Goal: Task Accomplishment & Management: Use online tool/utility

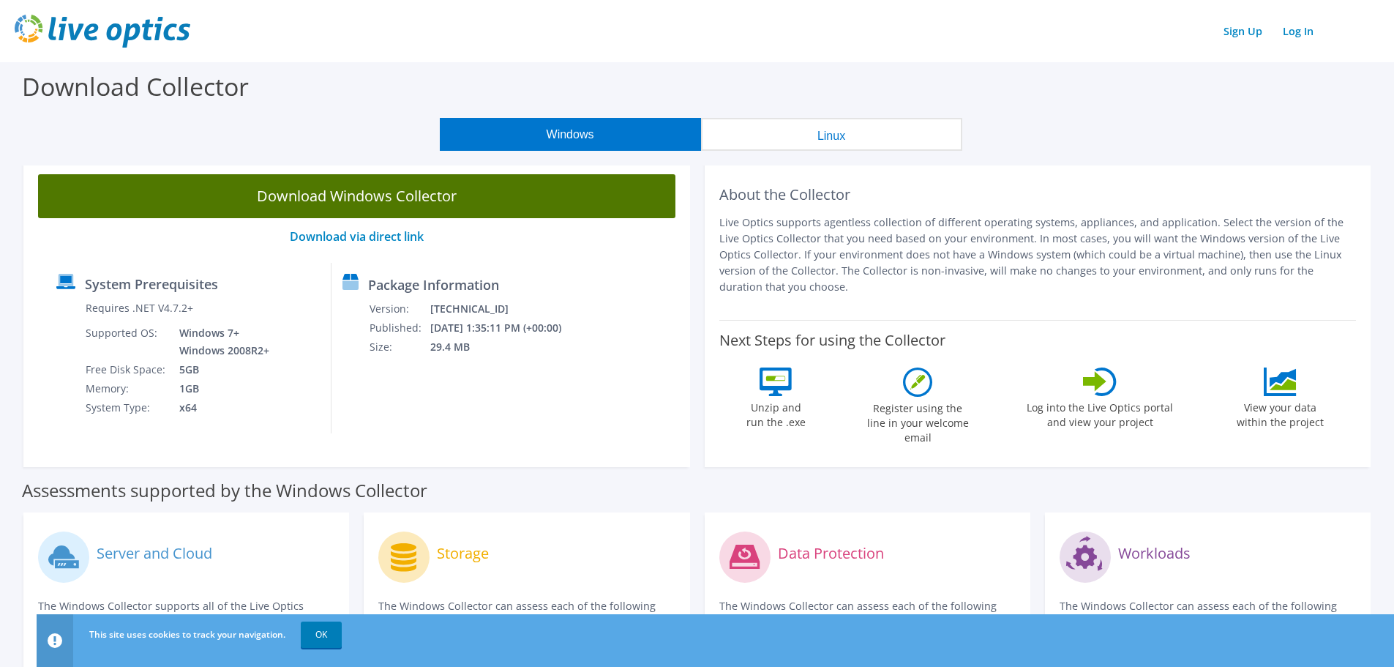
scroll to position [73, 0]
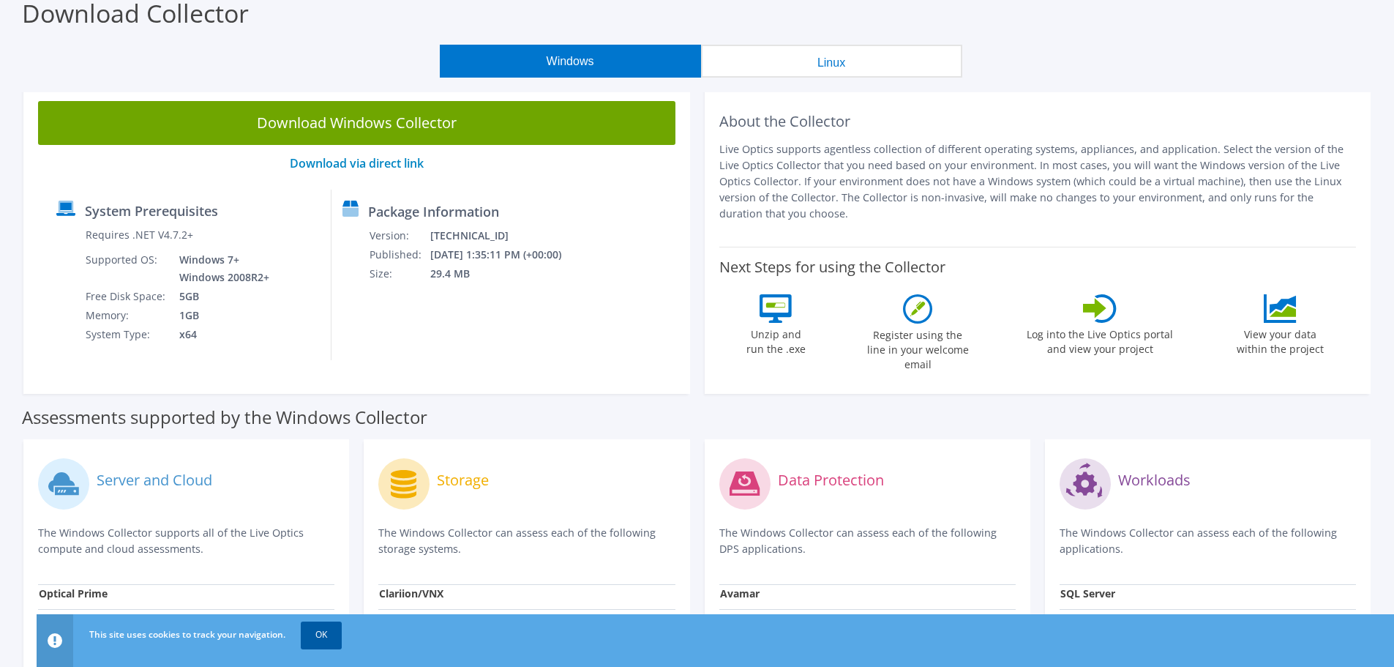
click at [318, 635] on link "OK" at bounding box center [321, 634] width 41 height 26
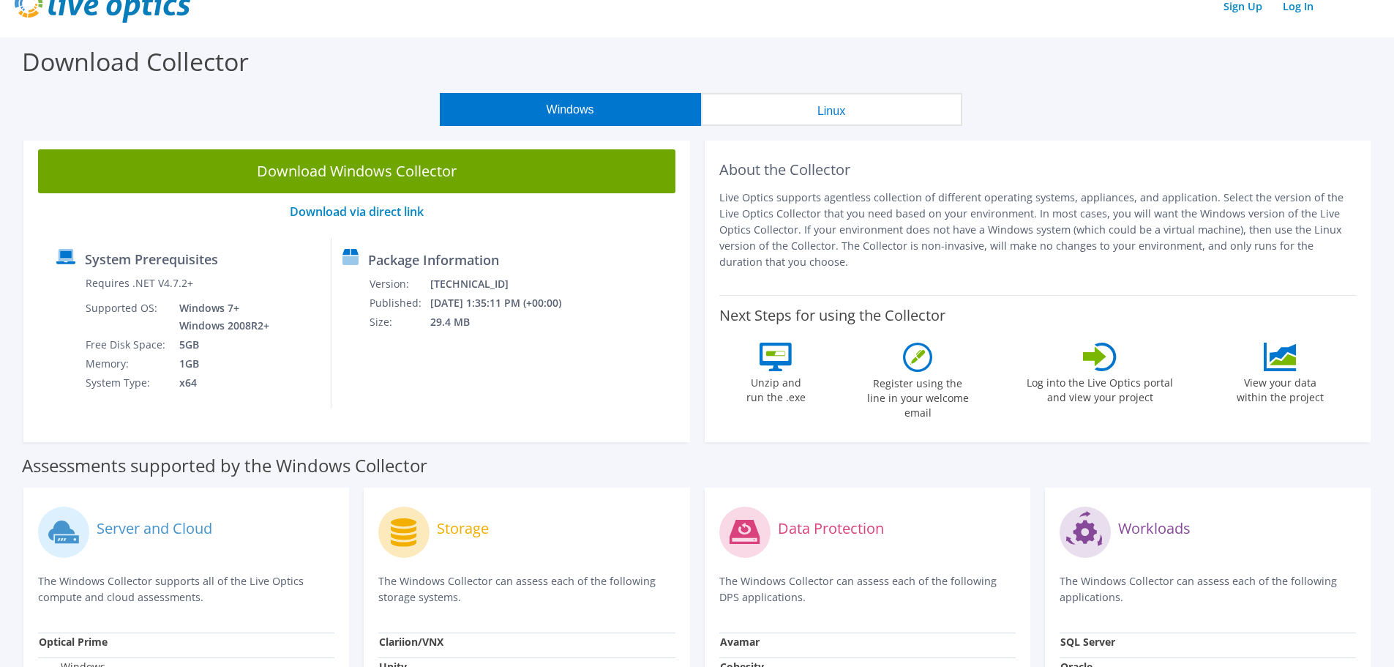
scroll to position [0, 0]
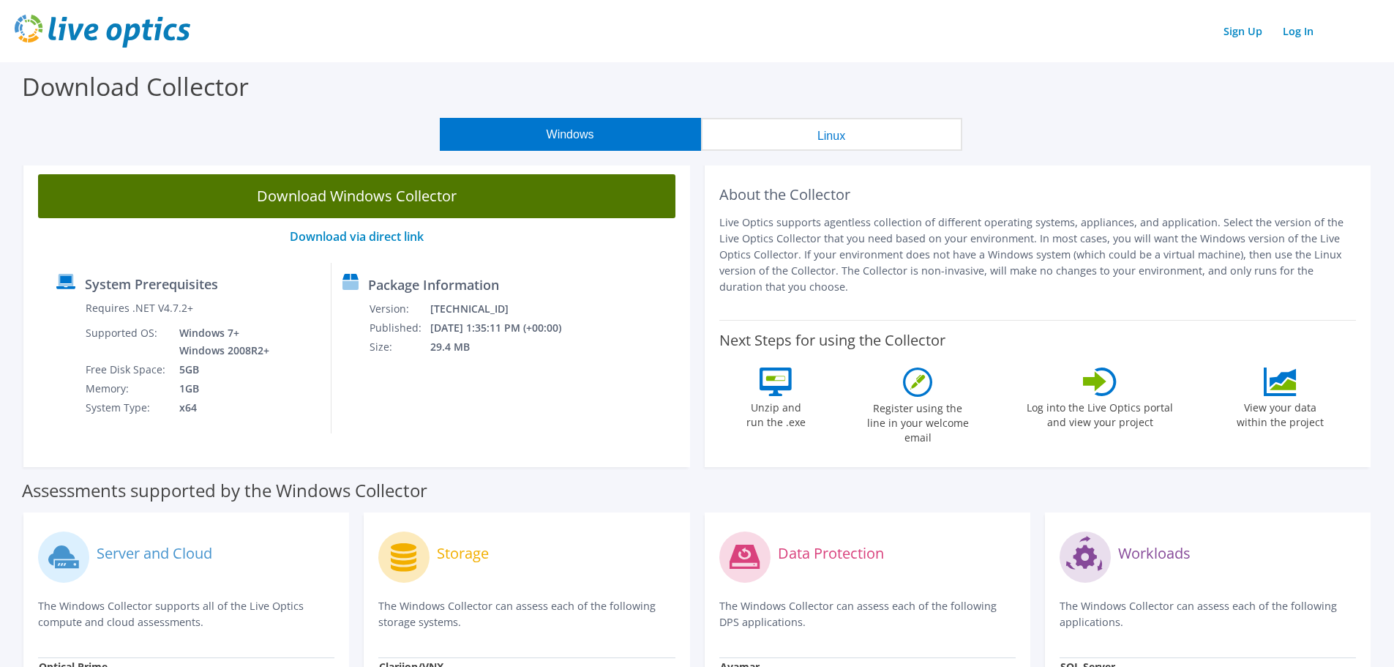
click at [375, 195] on link "Download Windows Collector" at bounding box center [356, 196] width 637 height 44
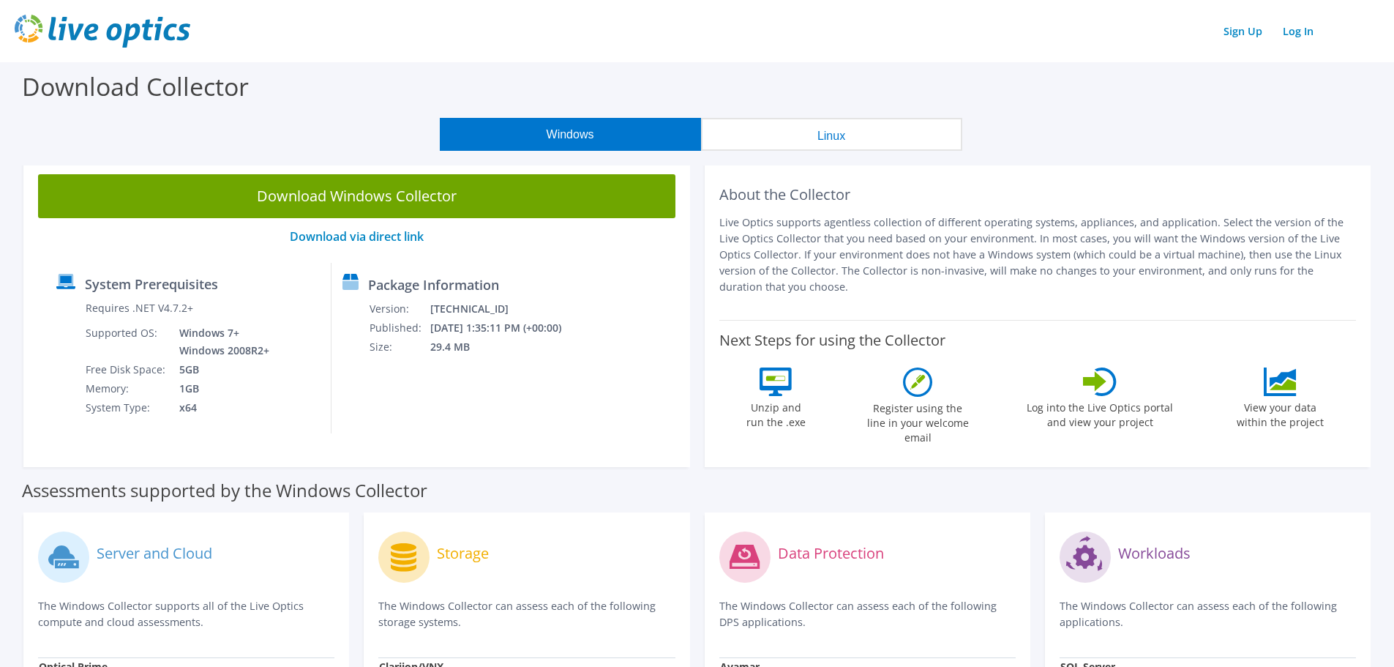
click at [1104, 396] on label "Log into the Live Optics portal and view your project" at bounding box center [1100, 413] width 148 height 34
click at [1105, 416] on label "Log into the Live Optics portal and view your project" at bounding box center [1100, 413] width 148 height 34
click at [1099, 400] on label "Log into the Live Optics portal and view your project" at bounding box center [1100, 413] width 148 height 34
click at [1103, 372] on icon at bounding box center [1100, 381] width 34 height 29
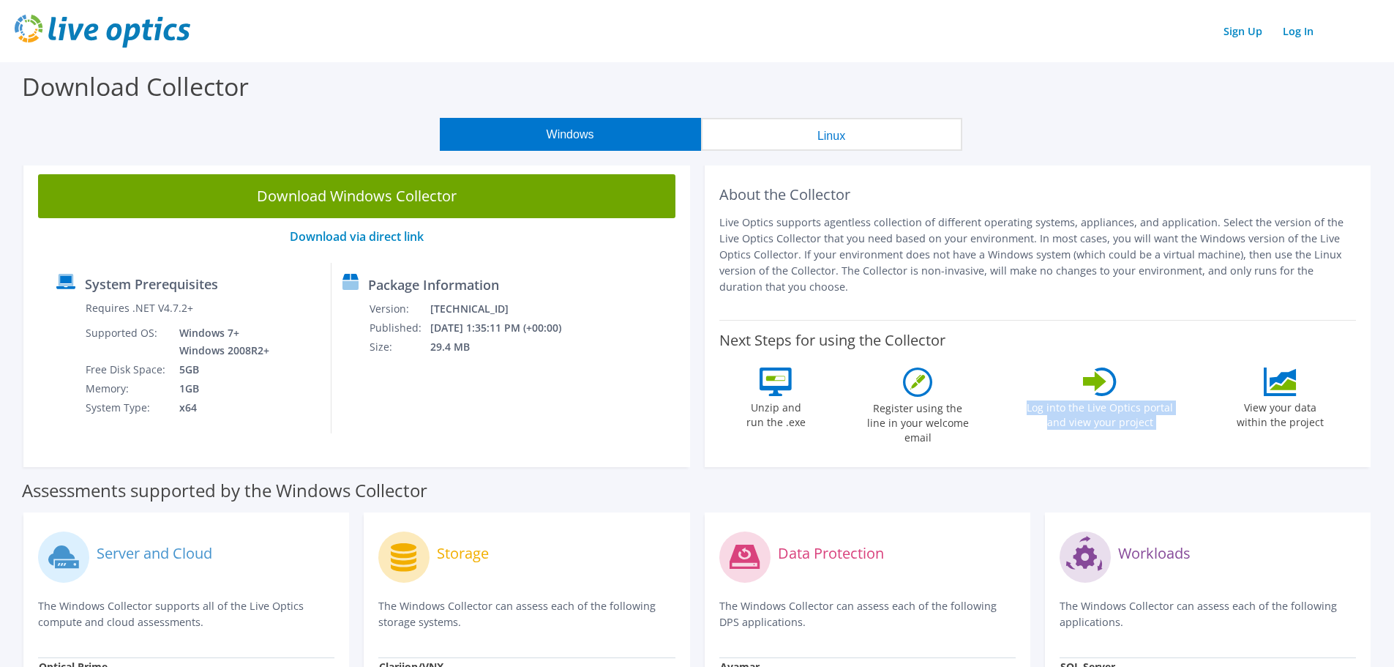
click at [1103, 372] on icon at bounding box center [1100, 381] width 34 height 29
click at [1104, 371] on icon at bounding box center [1100, 381] width 34 height 29
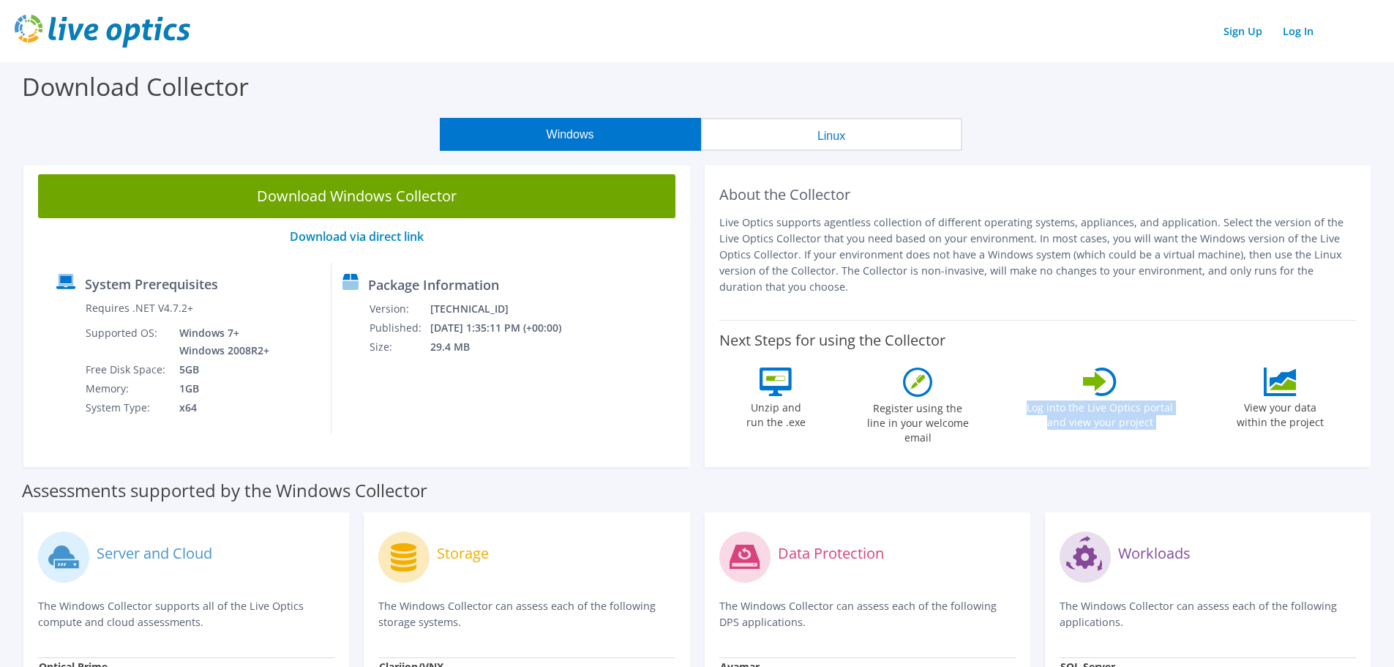
click at [1104, 371] on icon at bounding box center [1100, 381] width 34 height 29
click at [1294, 32] on link "Log In" at bounding box center [1298, 30] width 45 height 21
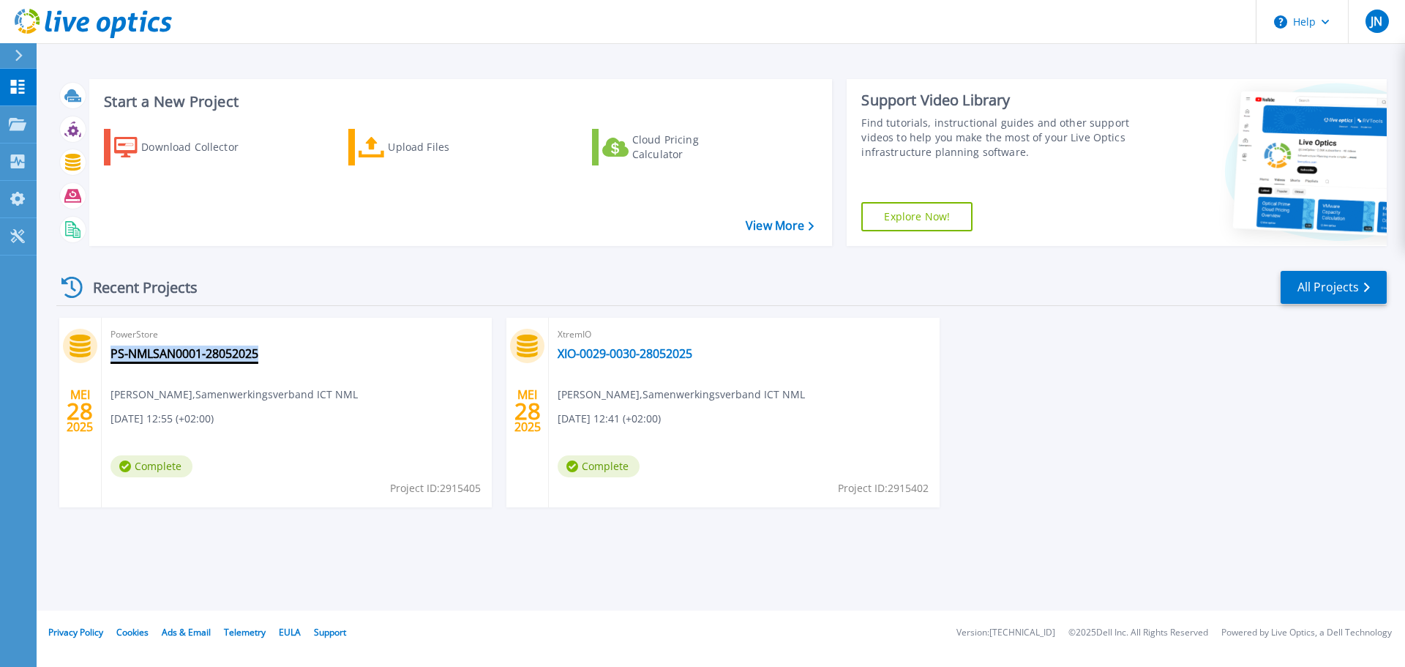
drag, startPoint x: 270, startPoint y: 359, endPoint x: 111, endPoint y: 360, distance: 159.5
click at [111, 360] on div "PowerStore PS-NMLSAN0001-28052025 [PERSON_NAME] , Samenwerkingsverband ICT NML …" at bounding box center [297, 413] width 390 height 190
copy link "PS-NMLSAN0001-28052025"
click at [41, 132] on p "Projects" at bounding box center [57, 125] width 39 height 38
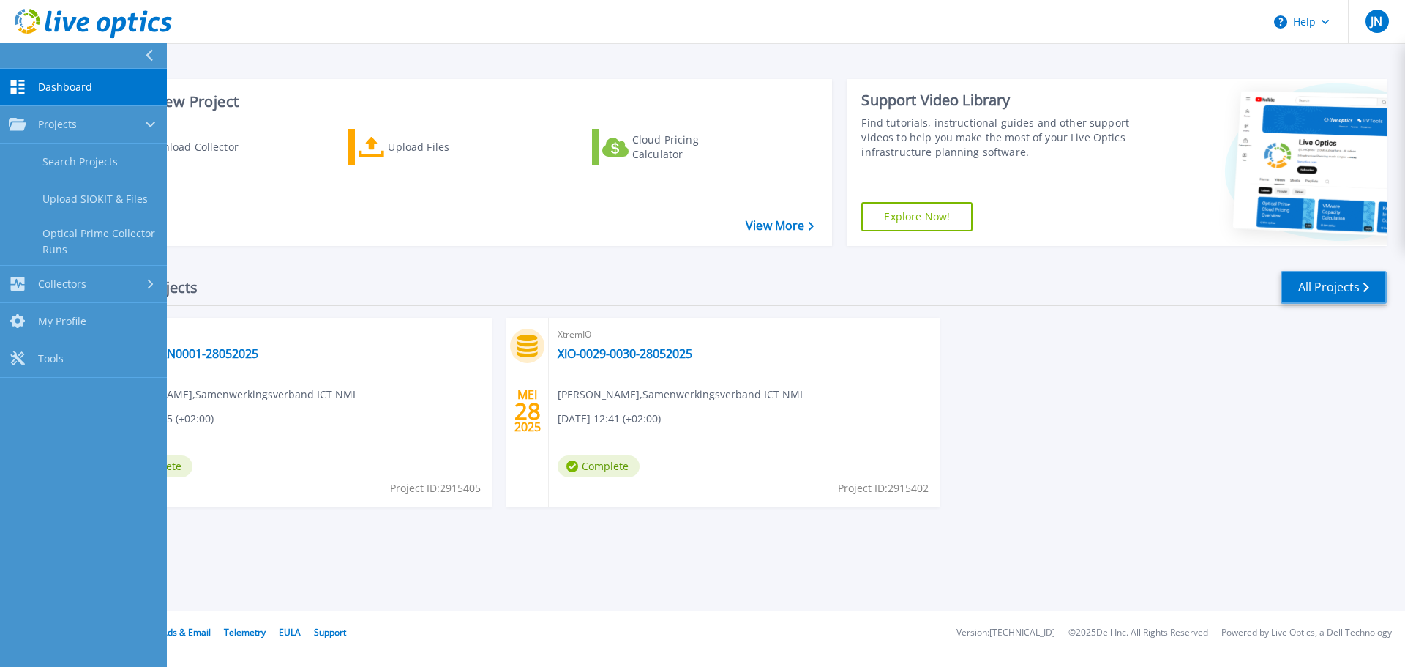
click at [1322, 284] on link "All Projects" at bounding box center [1334, 287] width 106 height 33
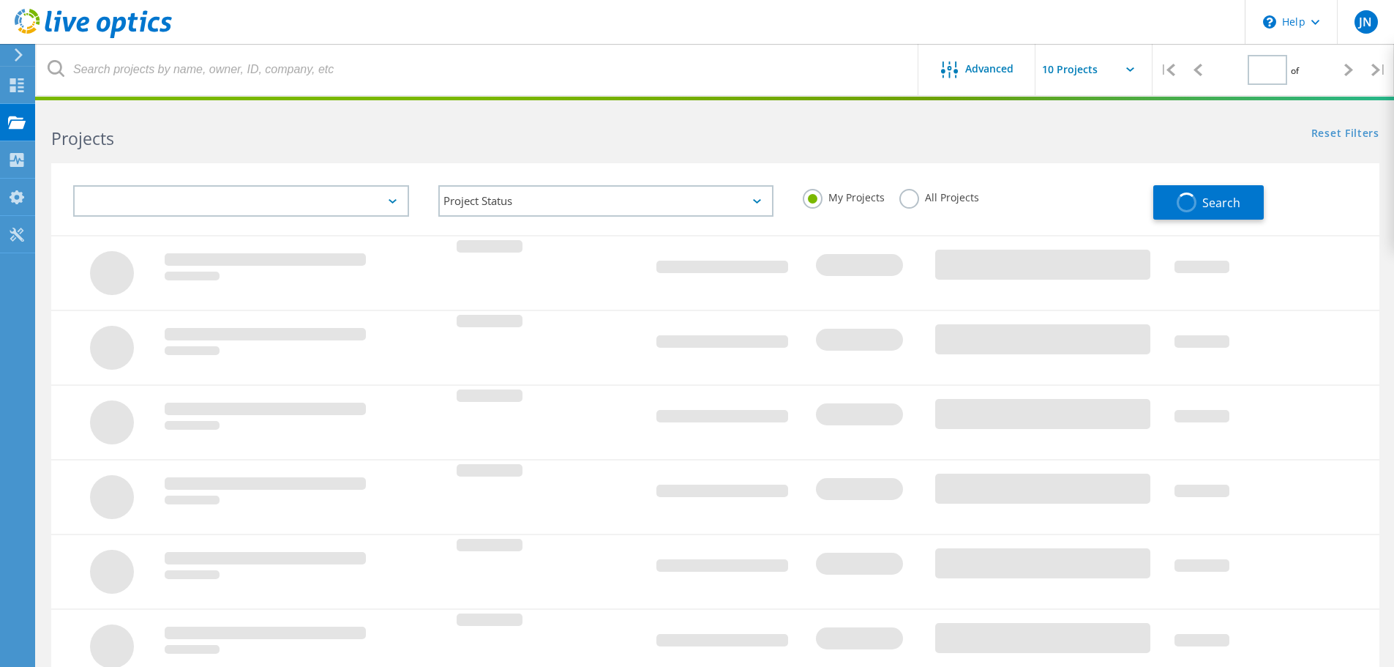
type input "1"
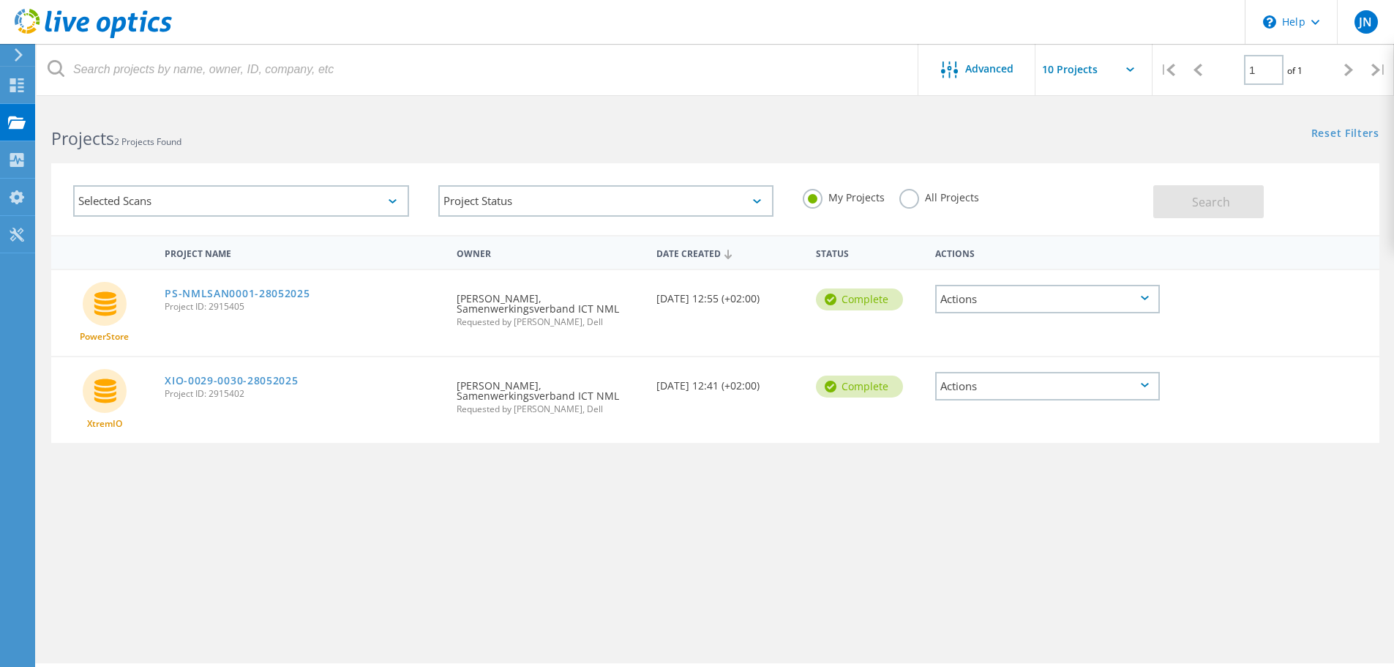
click at [913, 200] on label "All Projects" at bounding box center [939, 196] width 80 height 14
click at [0, 0] on input "All Projects" at bounding box center [0, 0] width 0 height 0
click at [1195, 201] on span "Search" at bounding box center [1211, 202] width 38 height 16
click at [414, 558] on div "Project Name Owner Date Created Status Actions PowerStore PS-NMLSAN0001-2805202…" at bounding box center [715, 425] width 1328 height 381
click at [236, 290] on link "PS-NMLSAN0001-28052025" at bounding box center [237, 293] width 145 height 10
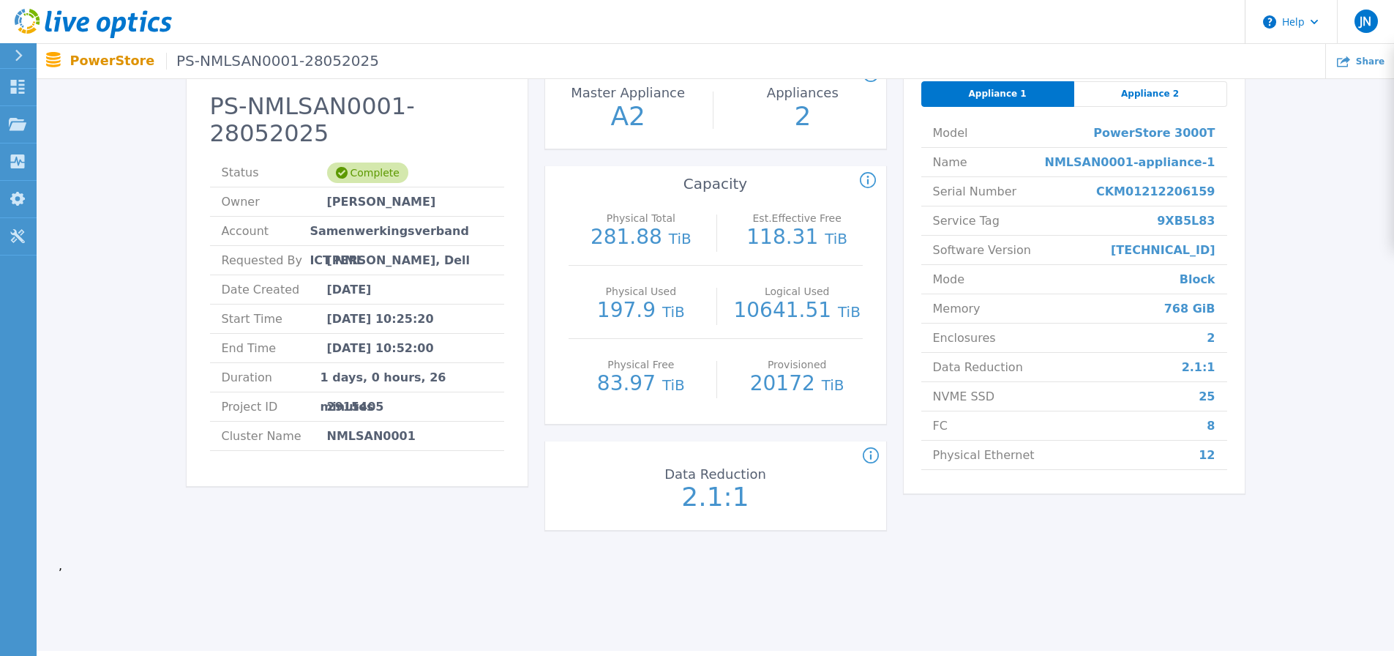
scroll to position [64, 0]
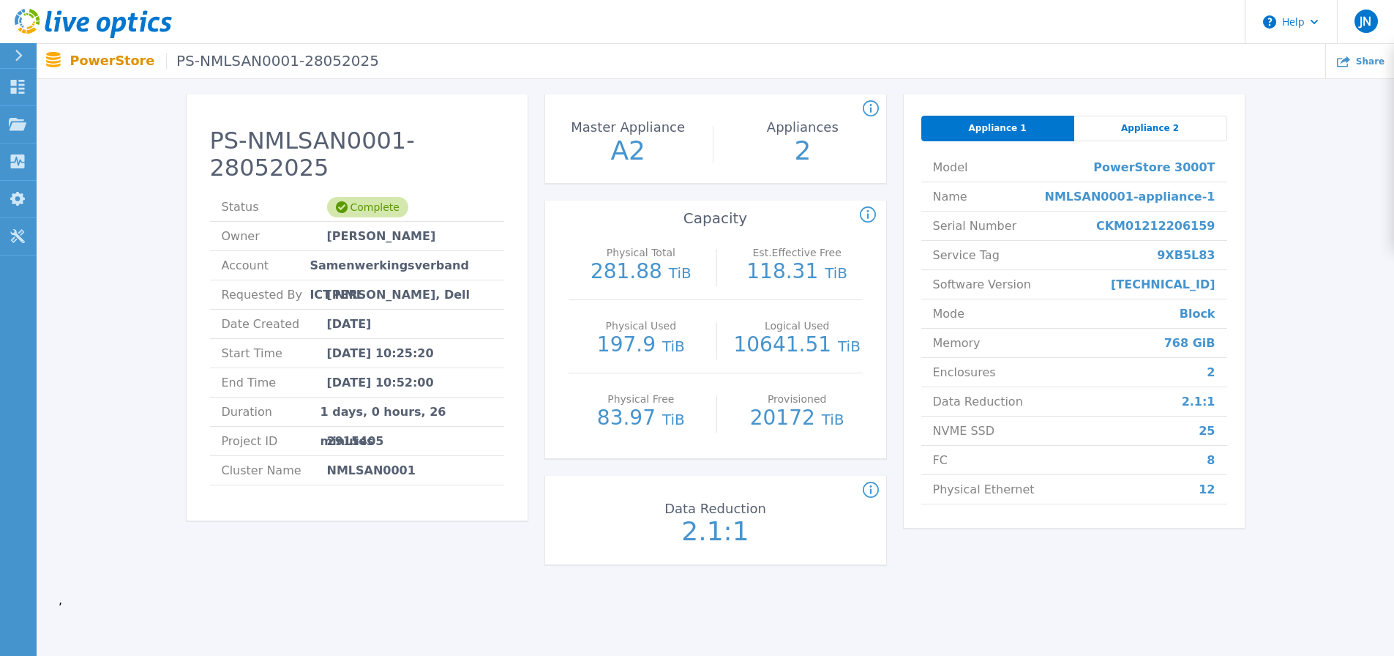
click at [1147, 124] on span "Appliance 2" at bounding box center [1150, 128] width 58 height 12
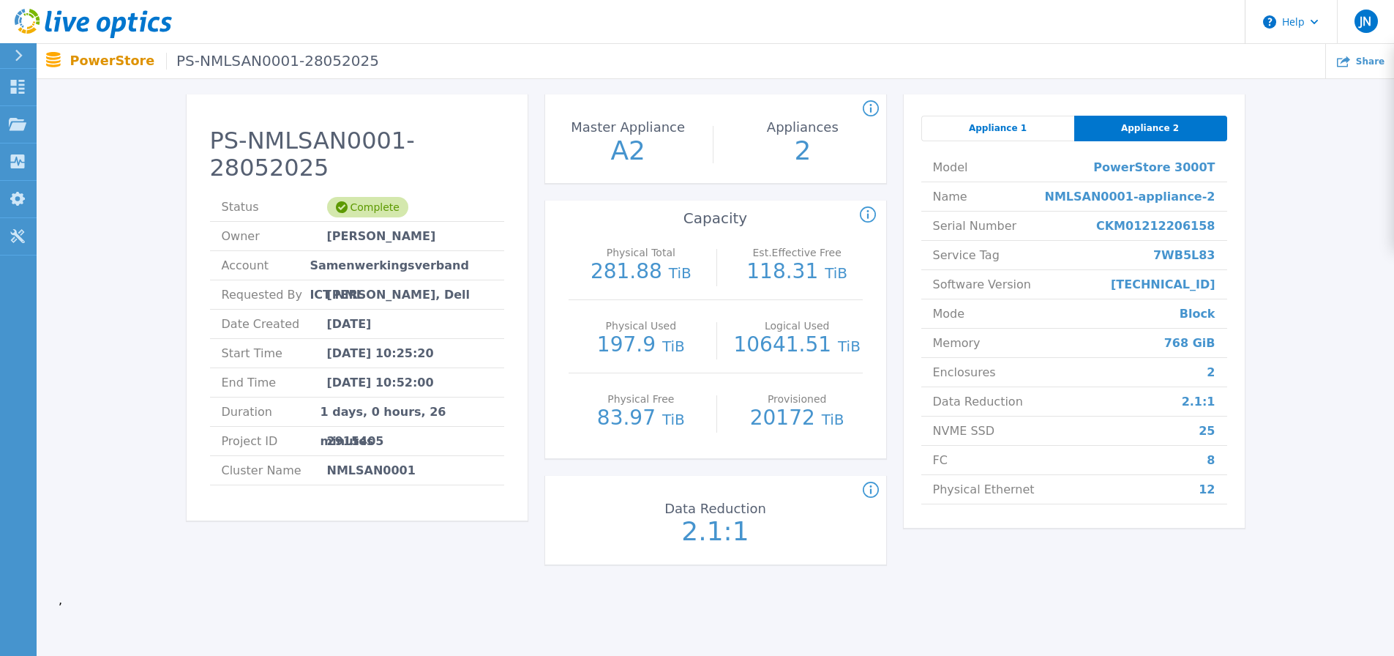
click at [994, 129] on span "Appliance 1" at bounding box center [998, 128] width 58 height 12
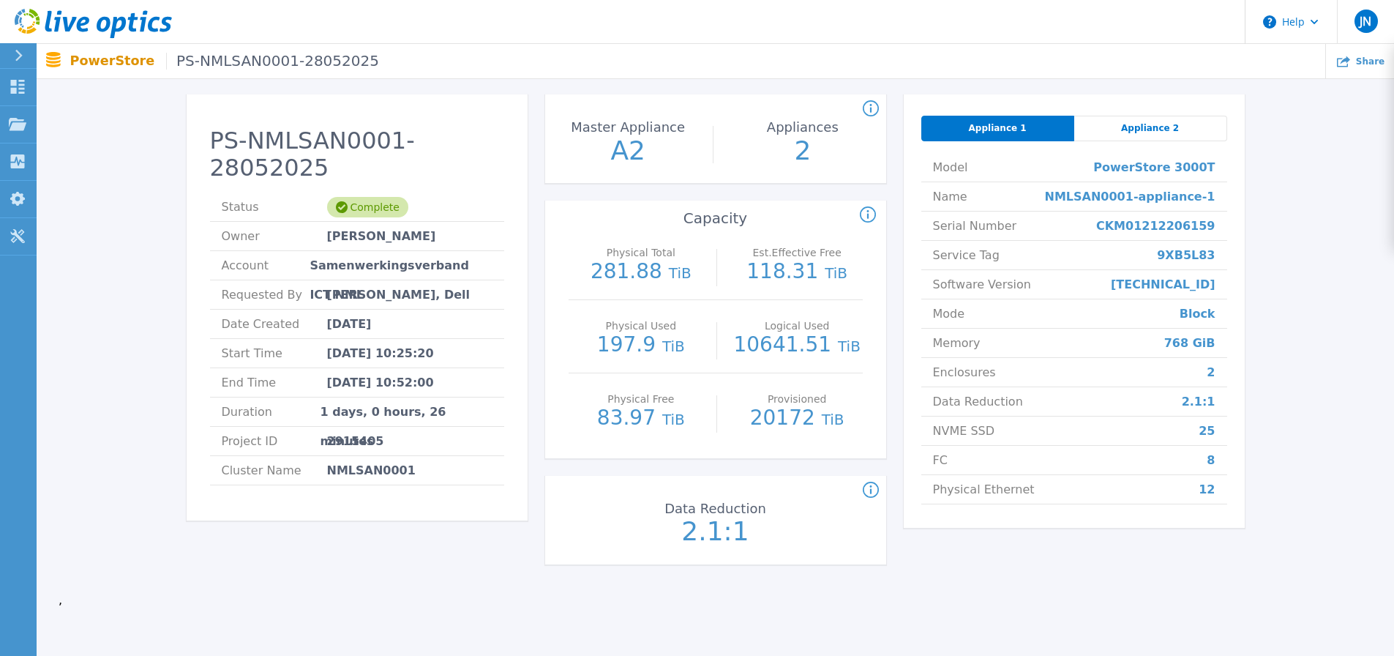
click at [1113, 124] on div "Appliance 2" at bounding box center [1150, 129] width 153 height 26
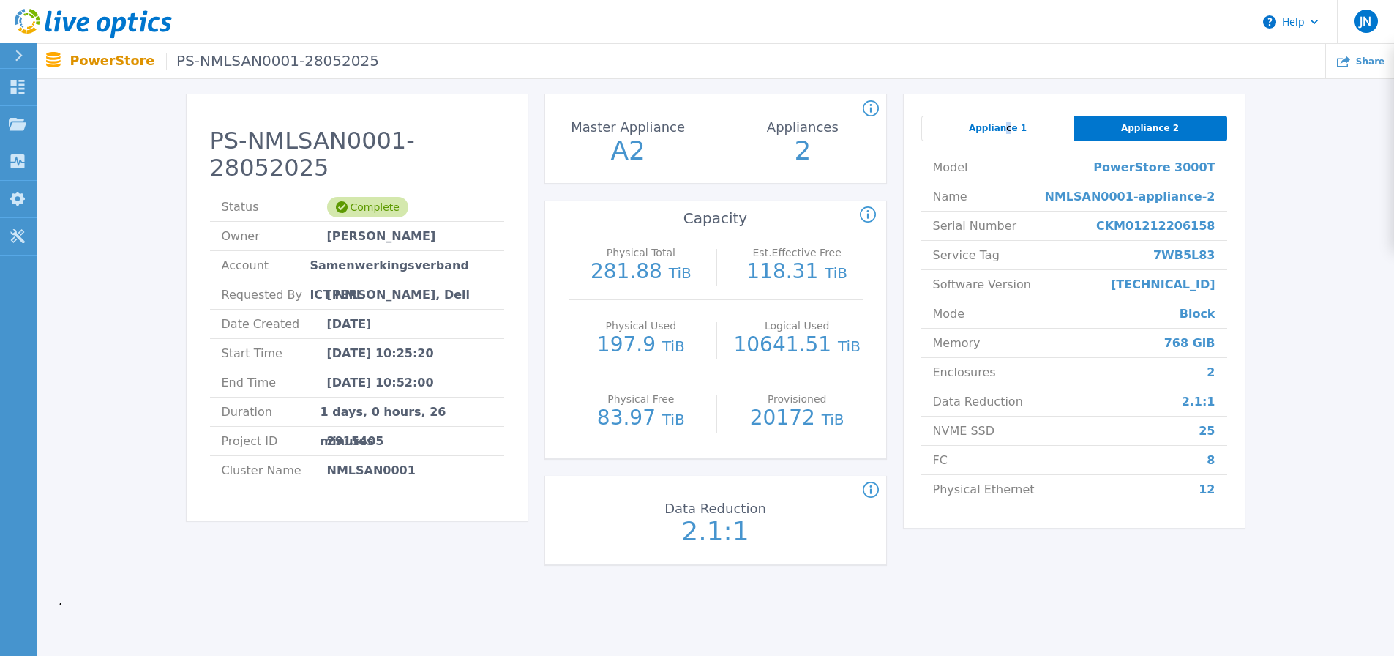
click at [1008, 124] on span "Appliance 1" at bounding box center [998, 128] width 58 height 12
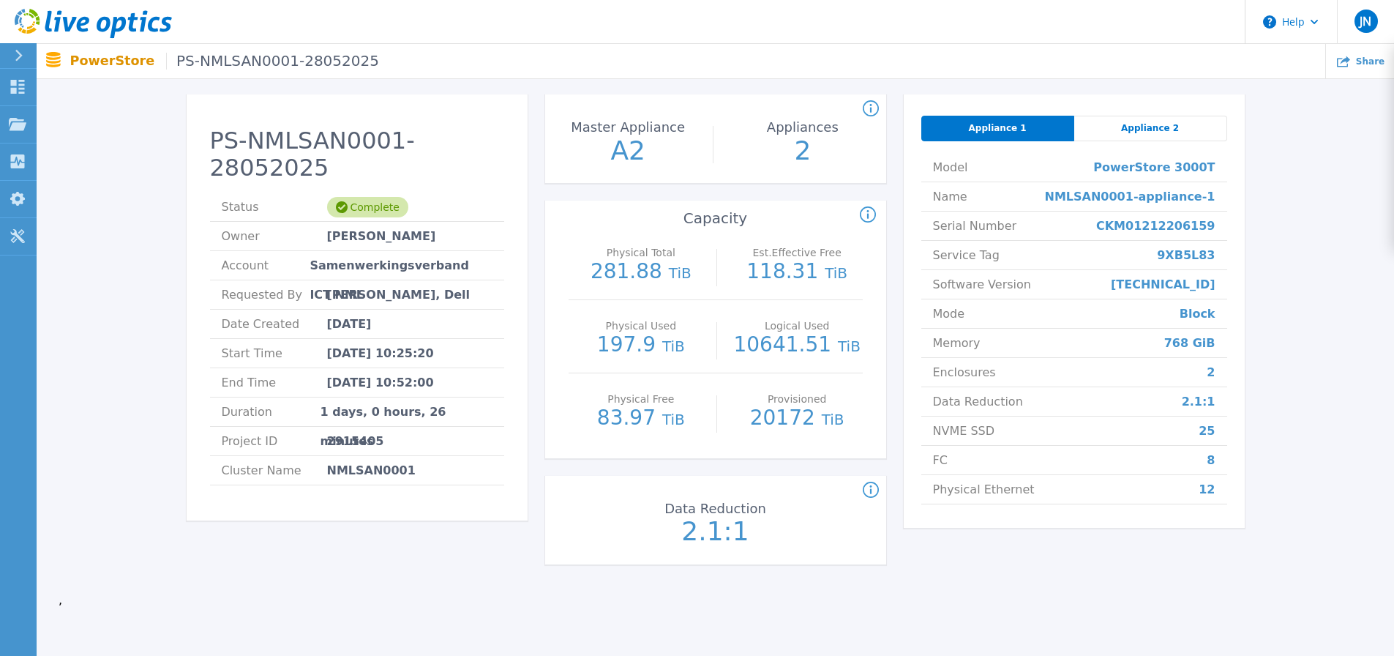
click at [1115, 127] on div "Appliance 2" at bounding box center [1150, 129] width 153 height 26
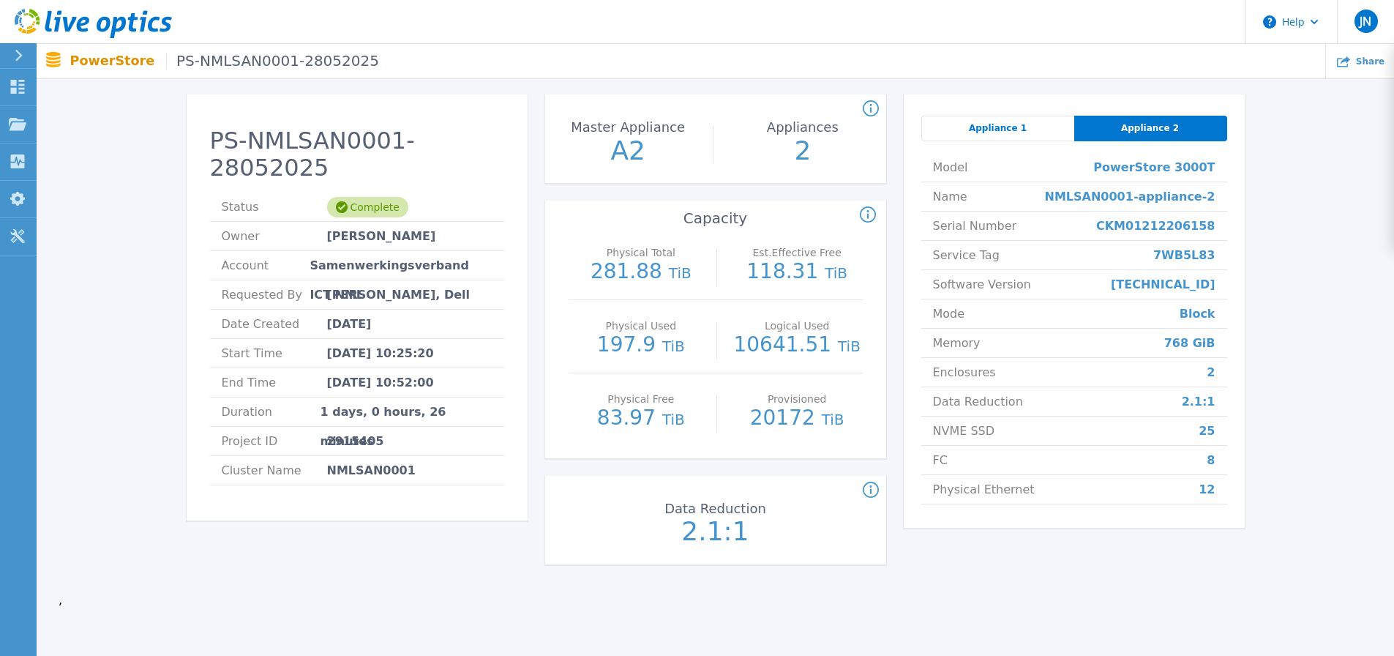
click at [1006, 127] on span "Appliance 1" at bounding box center [998, 128] width 58 height 12
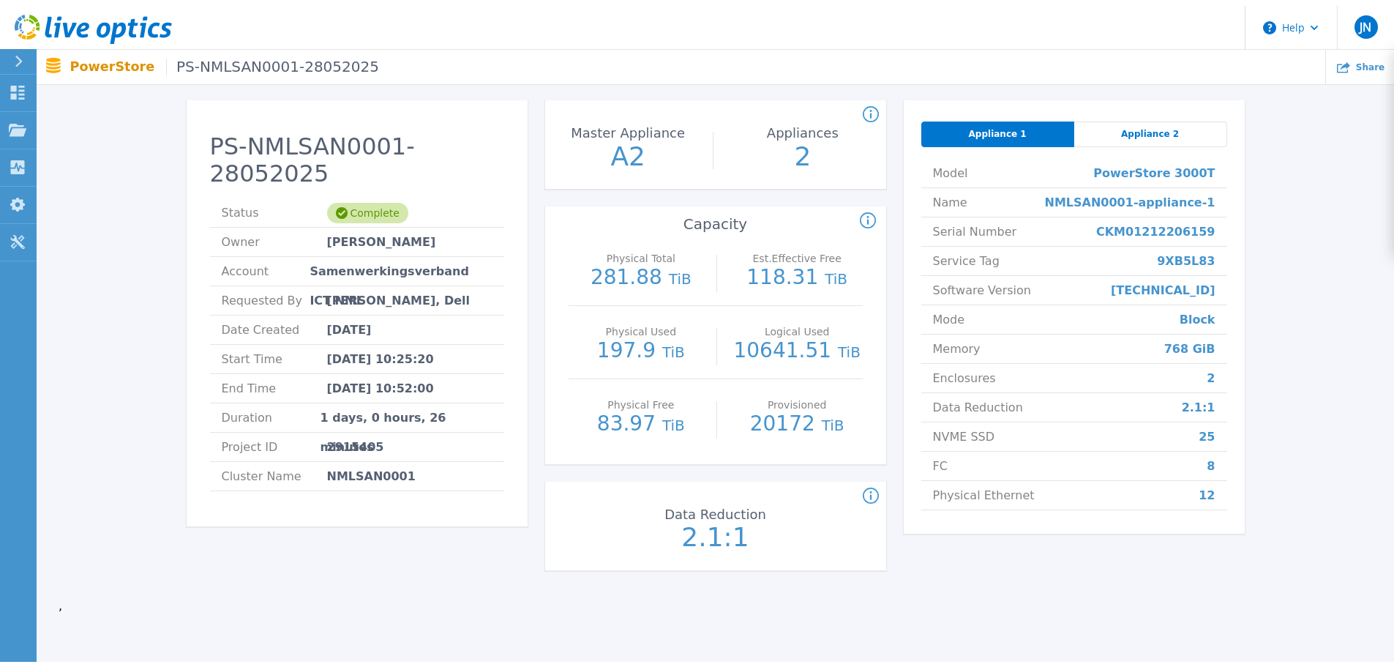
scroll to position [0, 0]
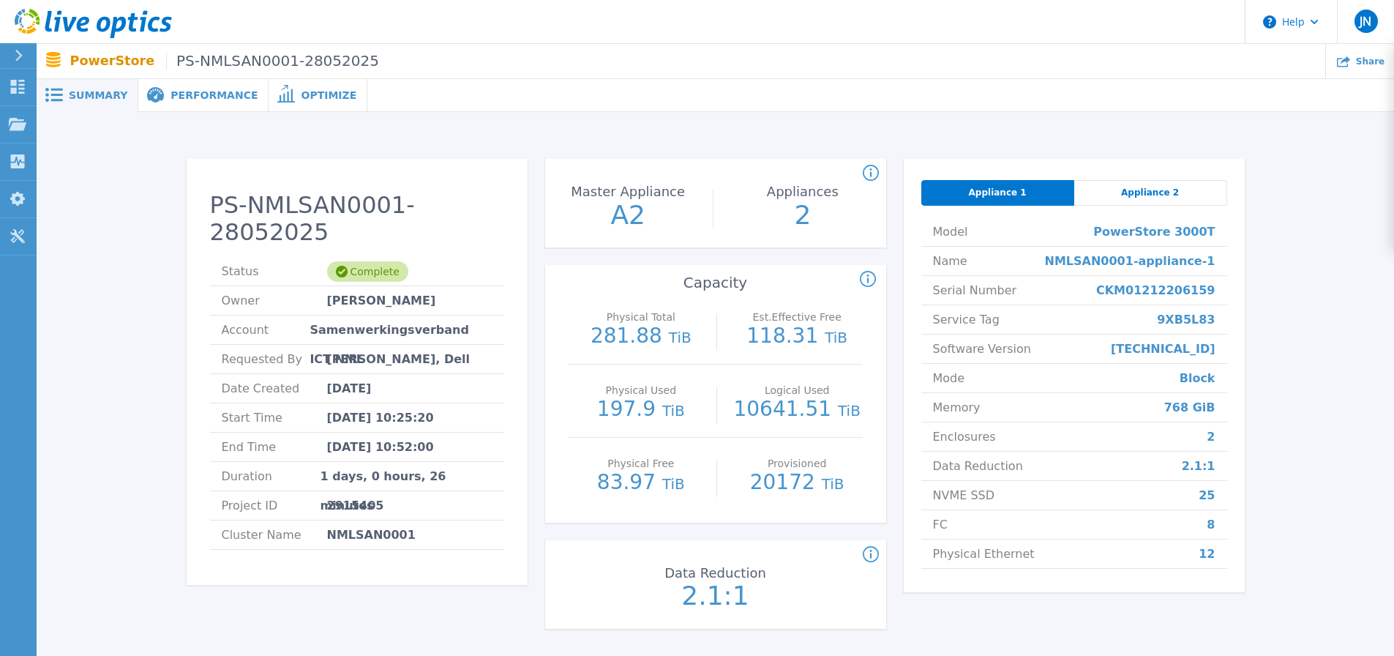
click at [211, 94] on span "Performance" at bounding box center [214, 95] width 87 height 10
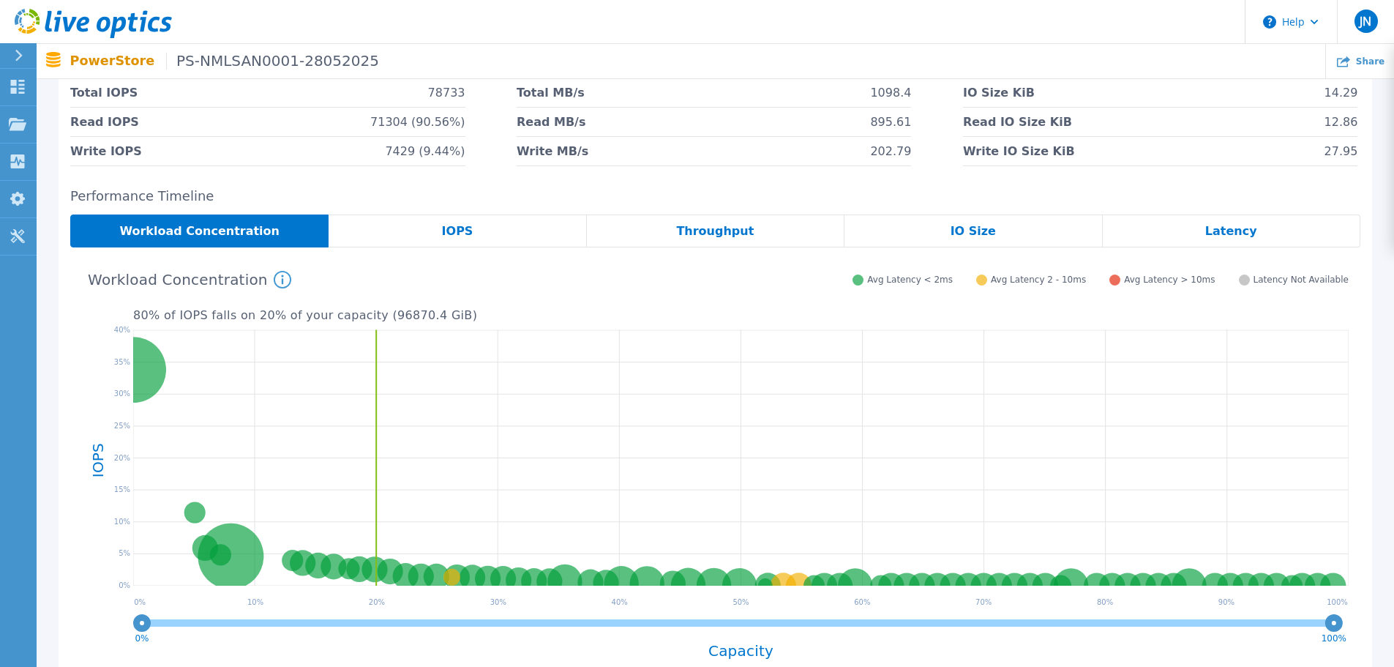
scroll to position [220, 0]
